Goal: Download file/media

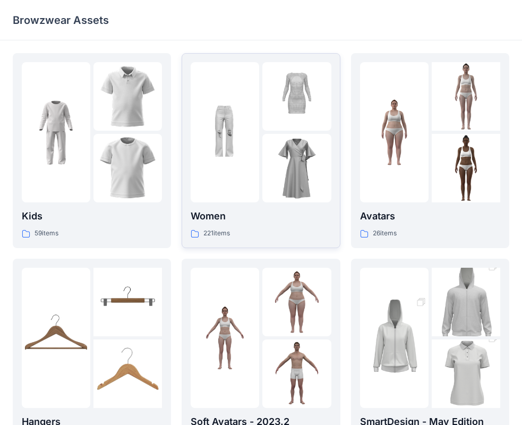
click at [270, 173] on img at bounding box center [296, 168] width 68 height 68
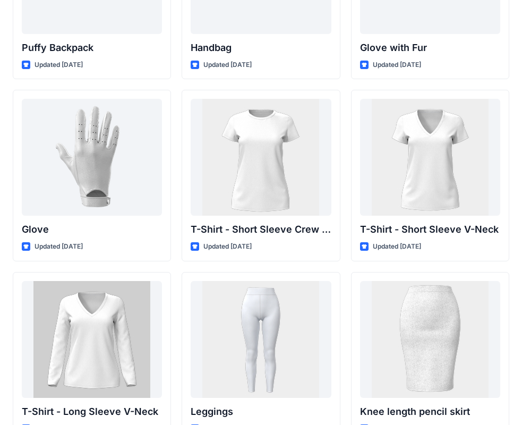
scroll to position [8272, 0]
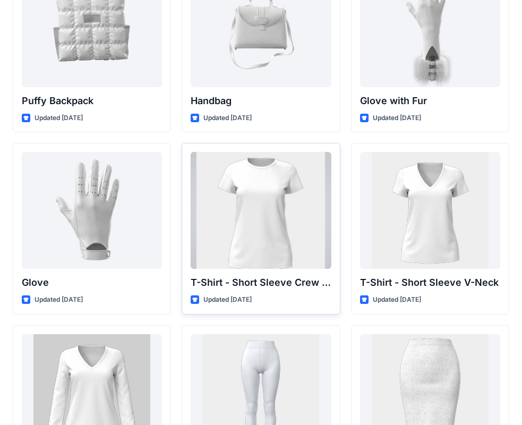
click at [264, 203] on div at bounding box center [261, 210] width 140 height 117
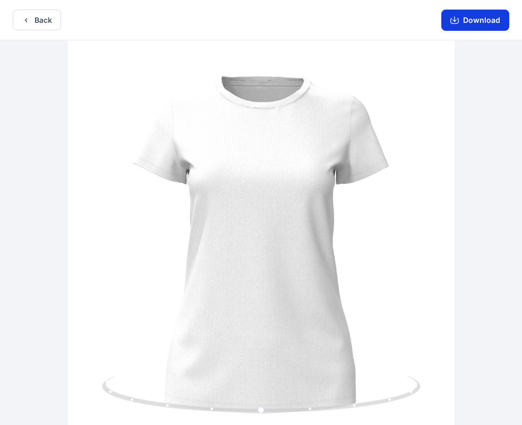
click at [483, 18] on button "Download" at bounding box center [475, 20] width 68 height 21
